Goal: Go to known website

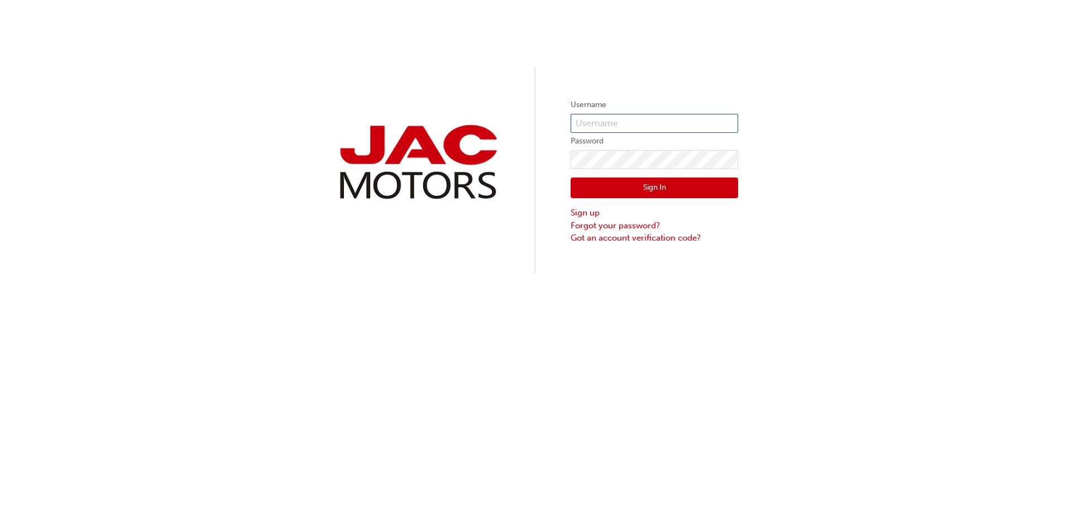
type input "JS0302"
click at [626, 186] on button "Sign In" at bounding box center [653, 188] width 167 height 21
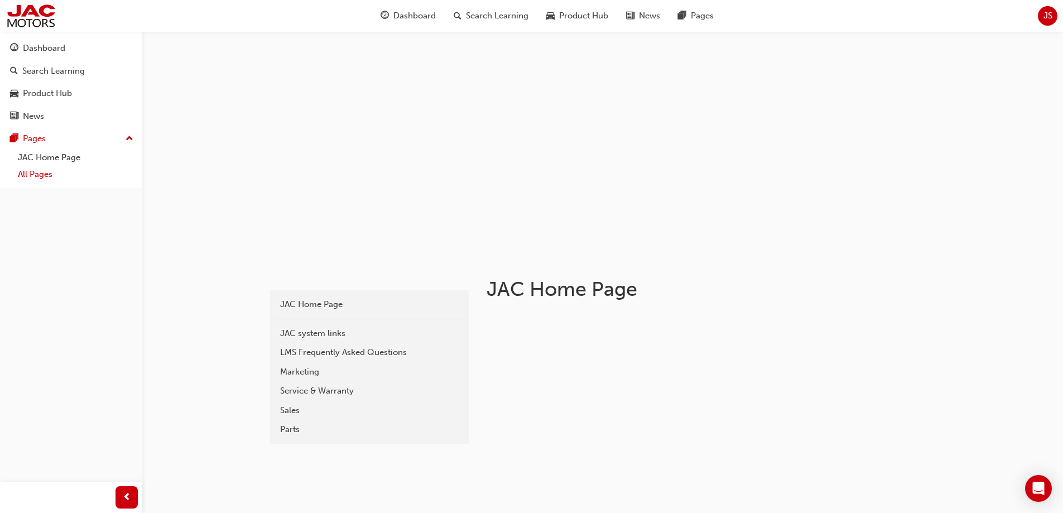
click at [36, 180] on link "All Pages" at bounding box center [75, 174] width 124 height 17
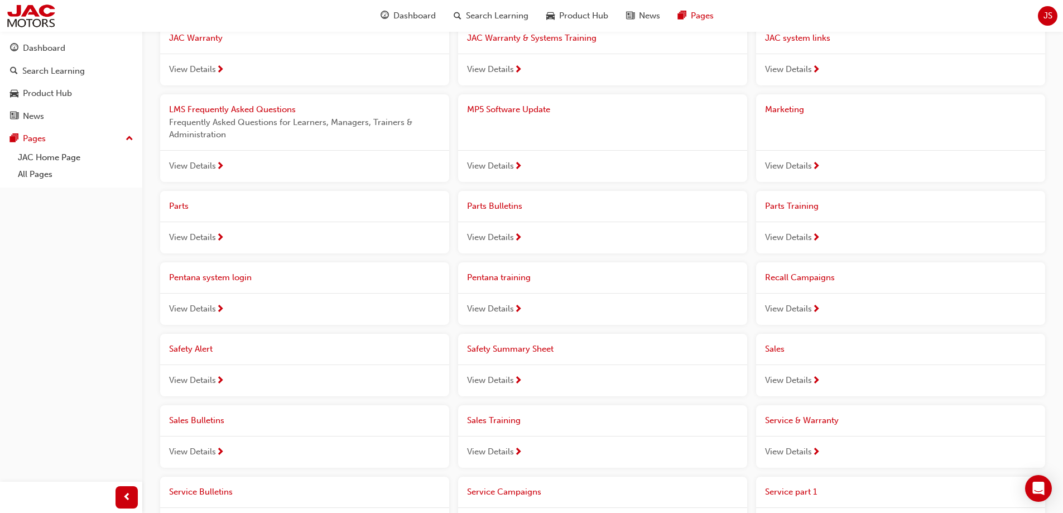
scroll to position [391, 0]
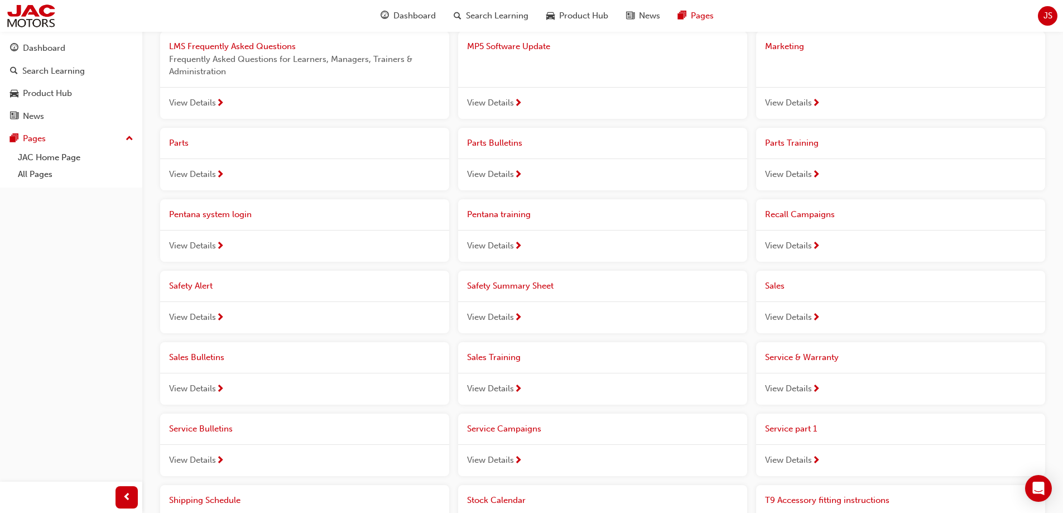
click at [213, 217] on span "Pentana system login" at bounding box center [210, 214] width 83 height 10
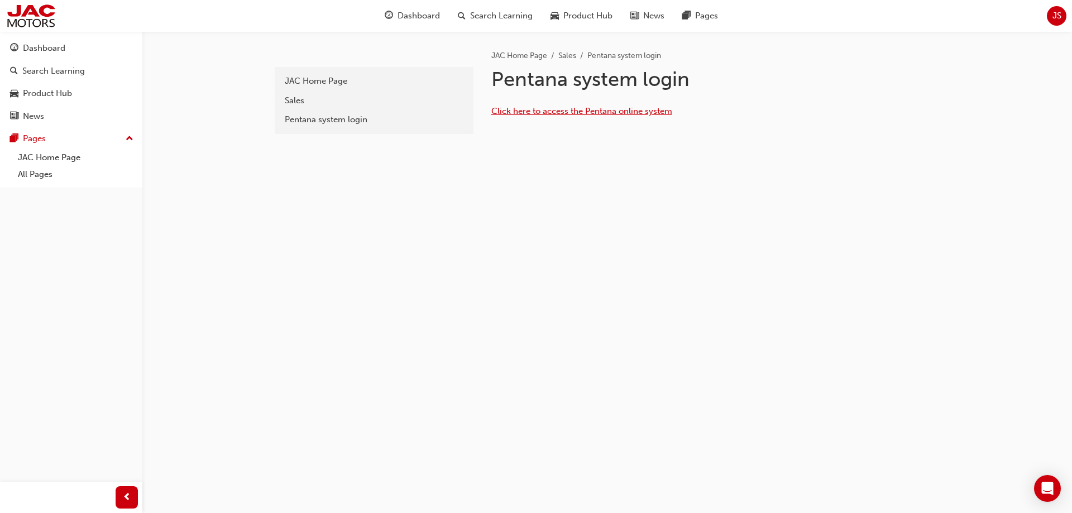
click at [587, 111] on span "Click here to access the Pentana online system" at bounding box center [581, 111] width 181 height 10
click at [331, 122] on div "Pentana system login" at bounding box center [374, 119] width 179 height 13
click at [531, 110] on span "Click here to access the Pentana online system" at bounding box center [581, 111] width 181 height 10
